Goal: Navigation & Orientation: Find specific page/section

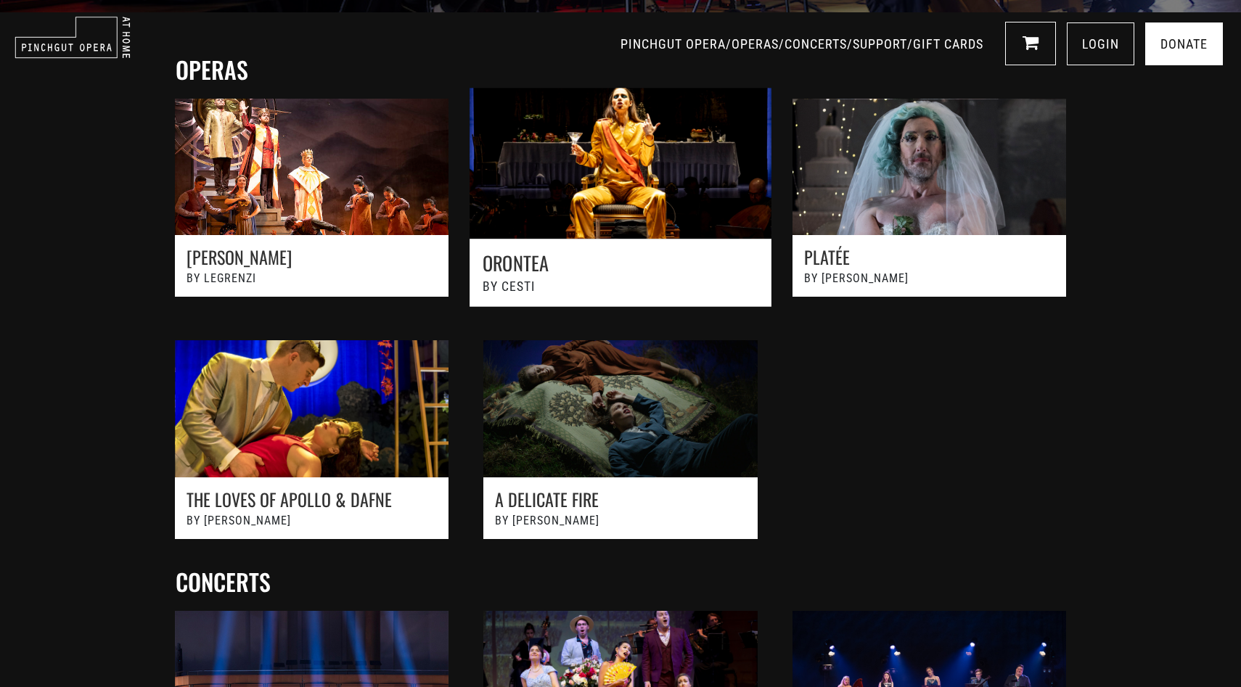
scroll to position [504, 0]
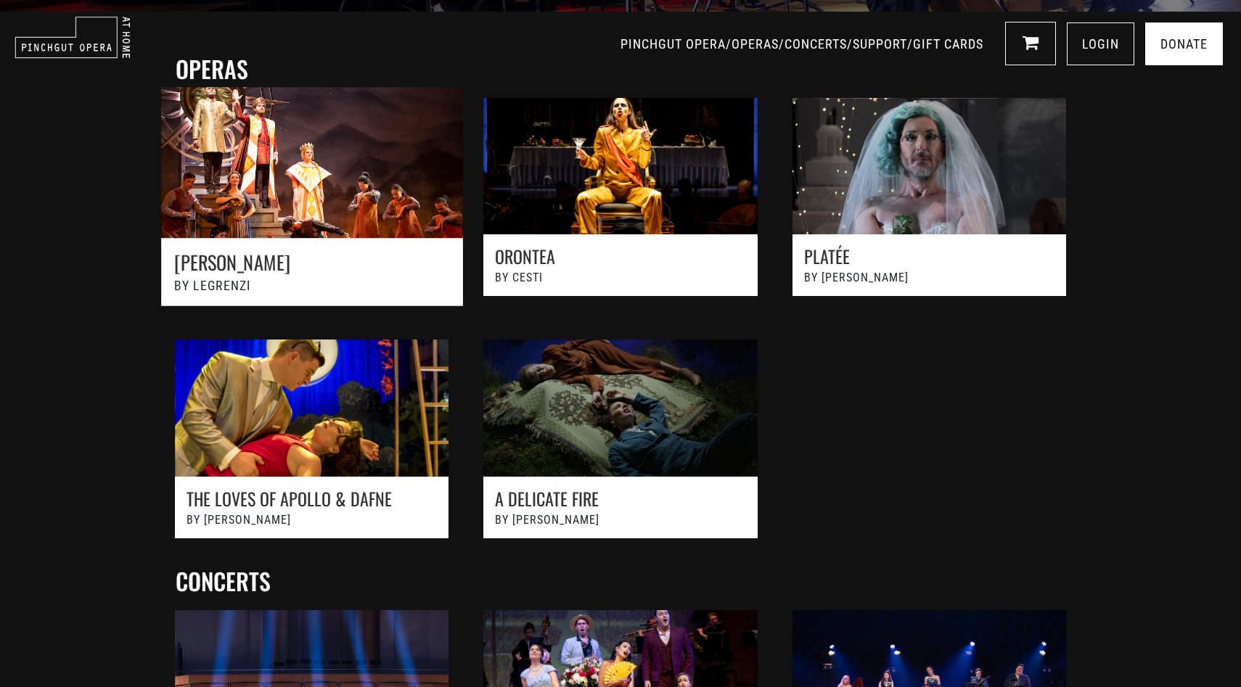
click at [362, 191] on link at bounding box center [312, 204] width 340 height 266
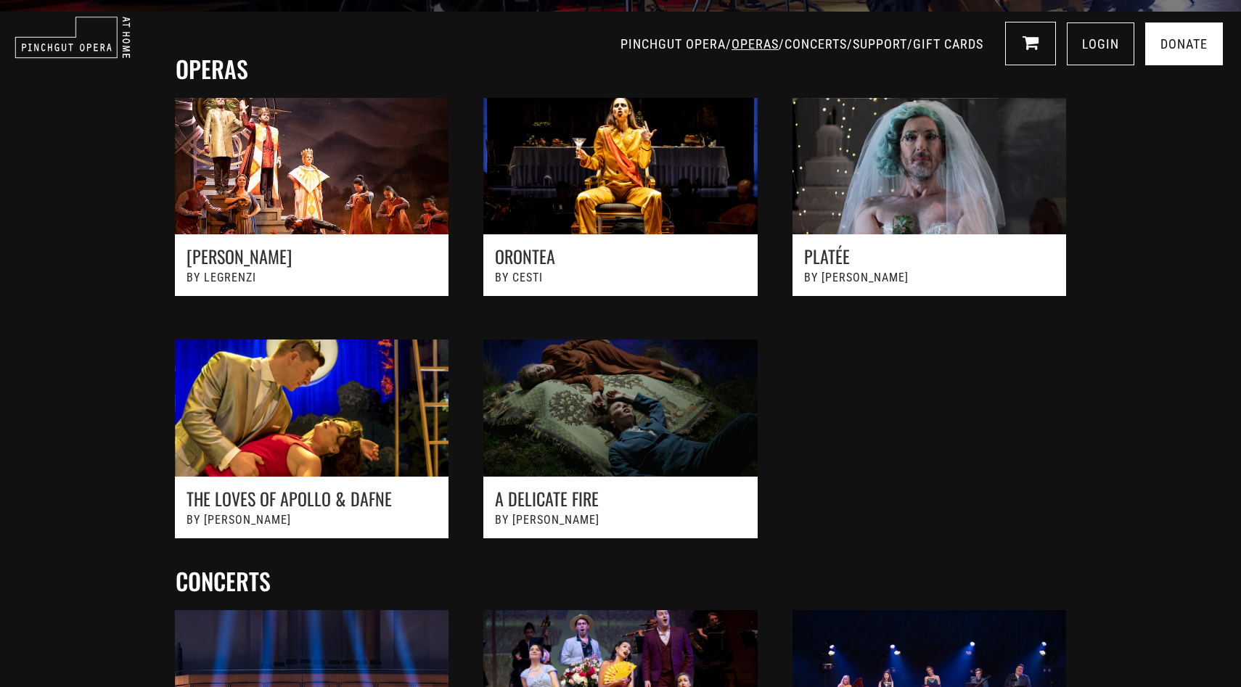
click at [732, 41] on link "OPERAS" at bounding box center [755, 43] width 47 height 15
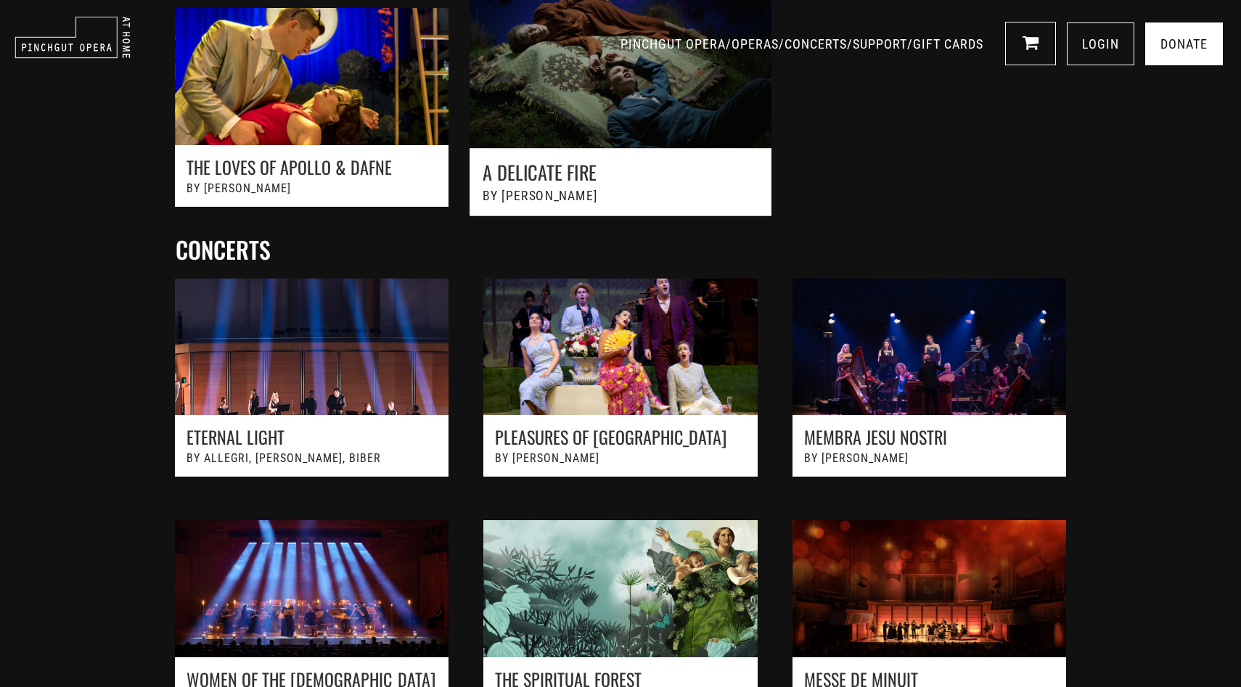
scroll to position [837, 0]
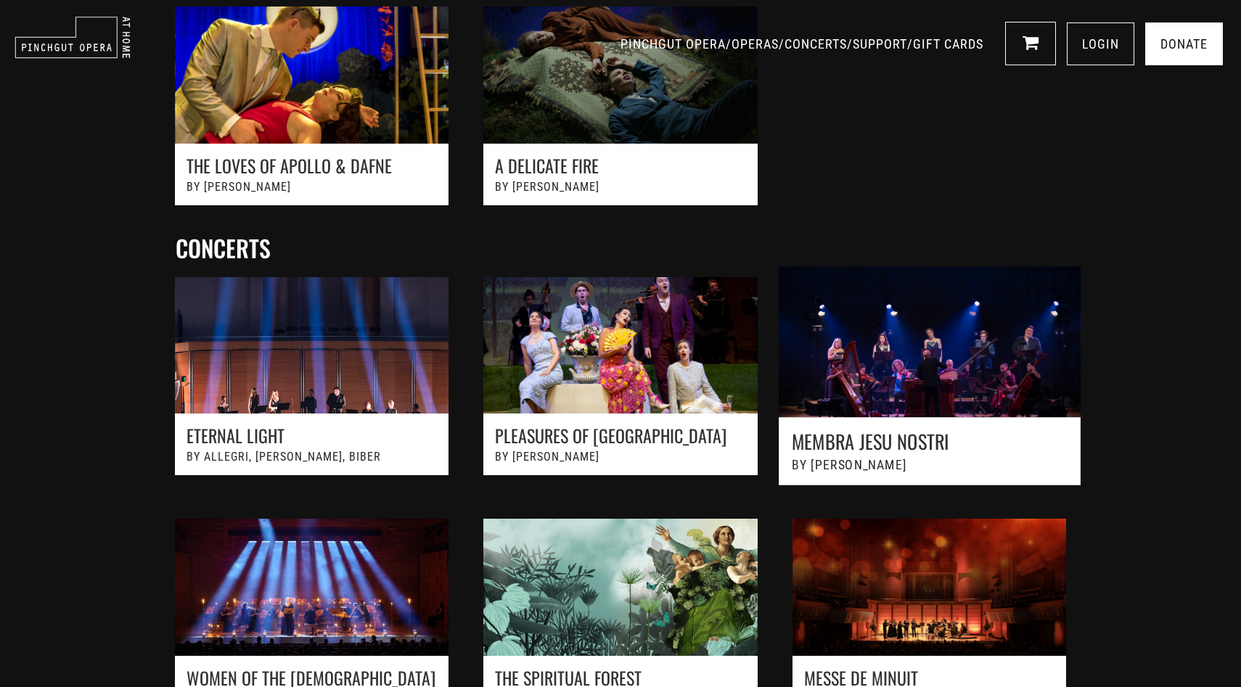
click at [887, 388] on link at bounding box center [930, 383] width 340 height 266
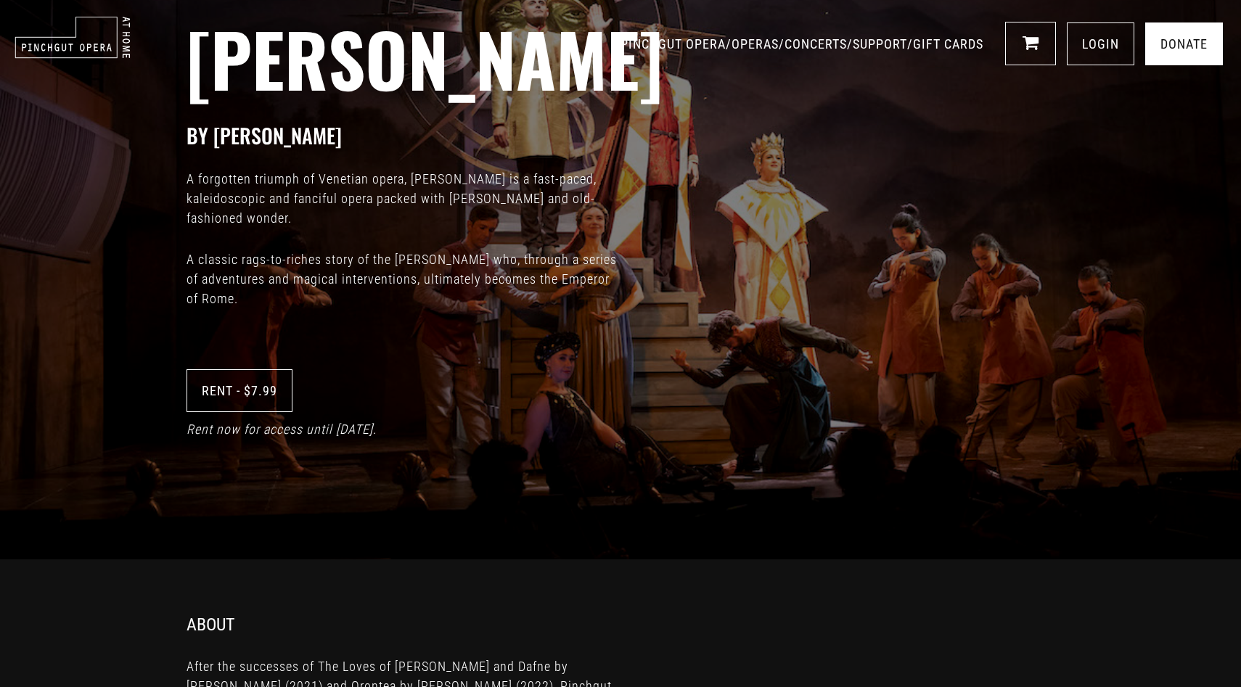
scroll to position [129, 0]
